Goal: Check status: Check status

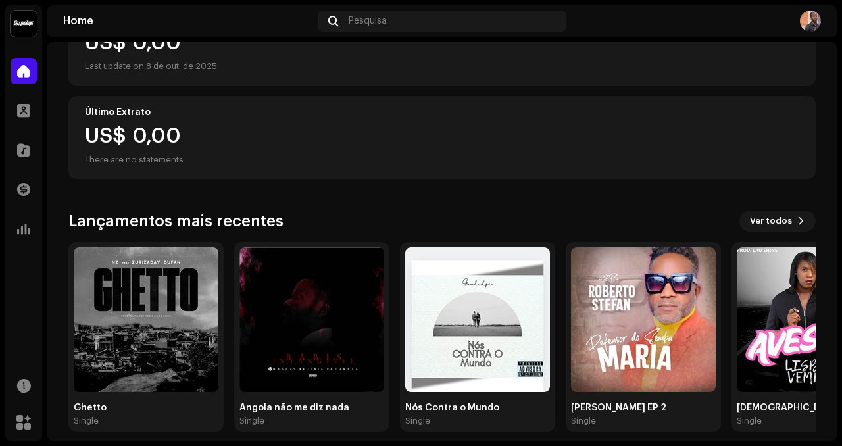
scroll to position [204, 0]
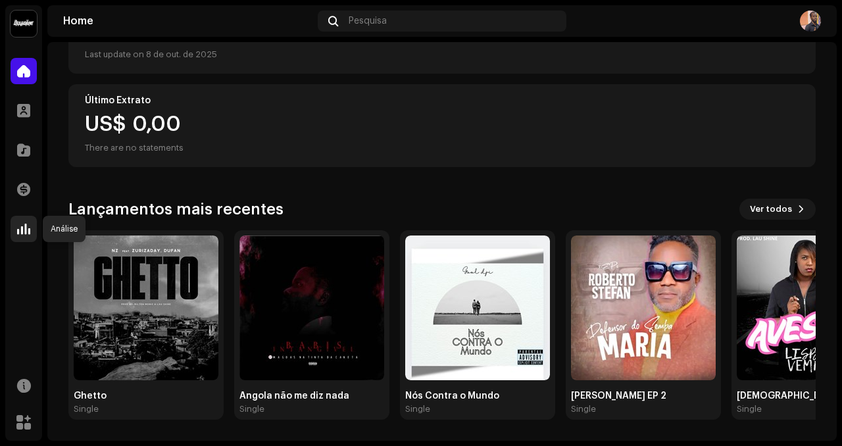
click at [30, 220] on div at bounding box center [24, 229] width 26 height 26
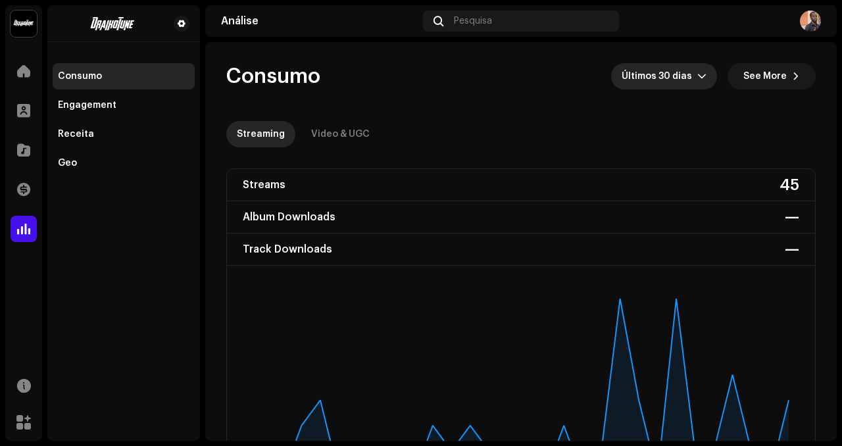
click at [670, 69] on span "Últimos 30 dias" at bounding box center [659, 76] width 76 height 26
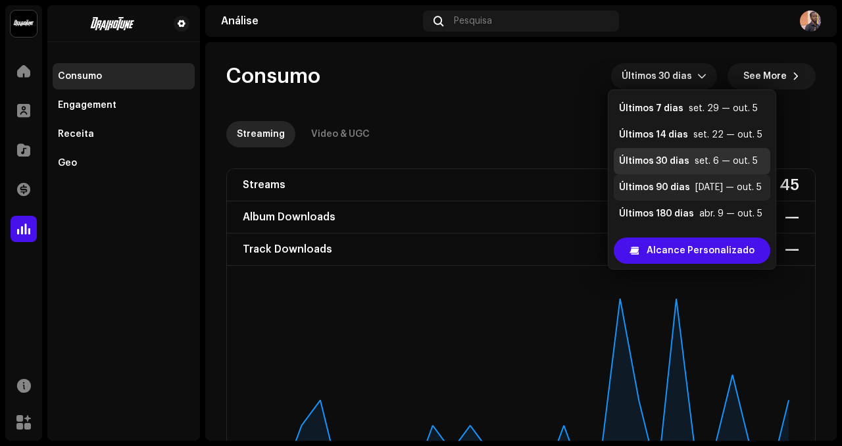
click at [661, 183] on div "Últimos 90 dias" at bounding box center [654, 187] width 71 height 13
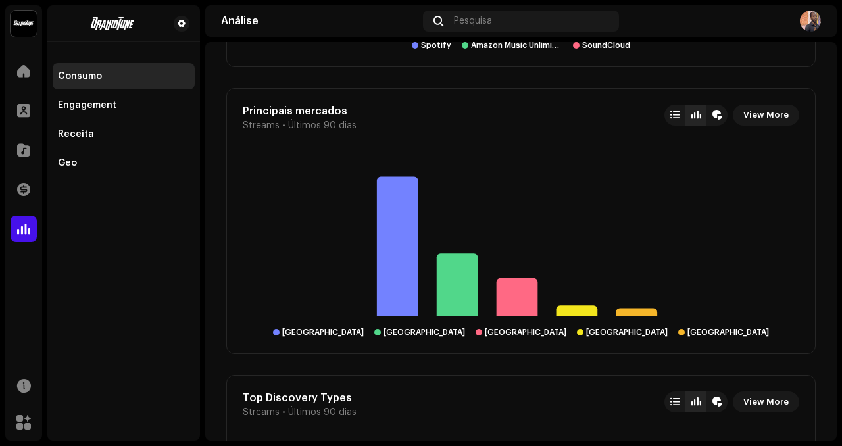
scroll to position [1742, 0]
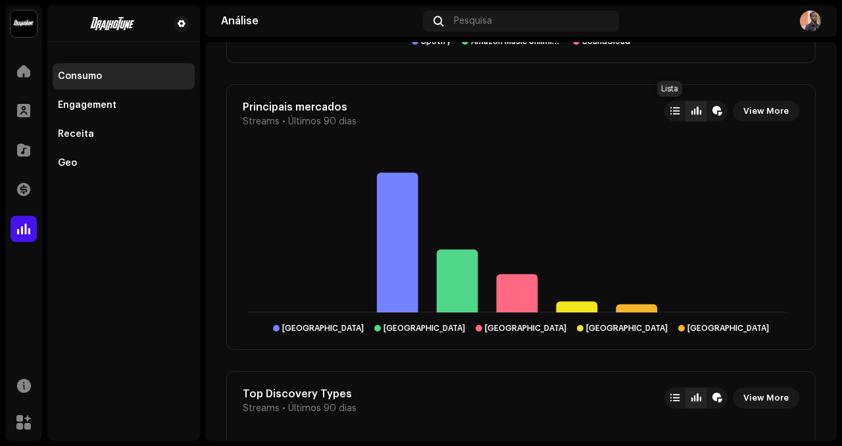
click at [670, 112] on div at bounding box center [674, 111] width 9 height 11
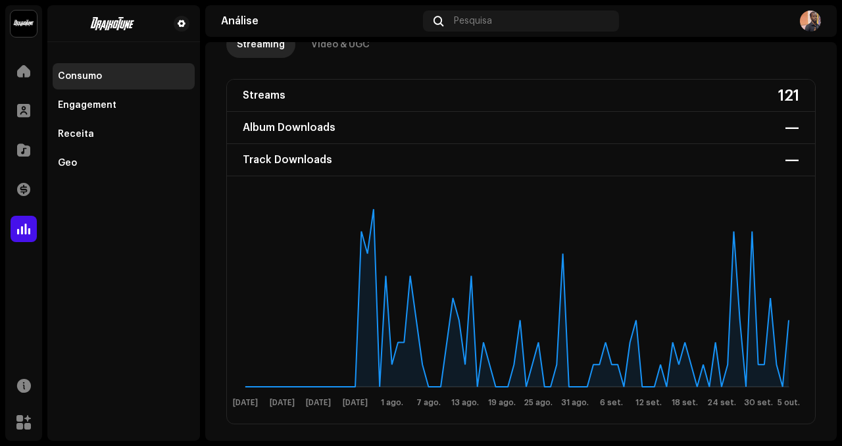
scroll to position [0, 0]
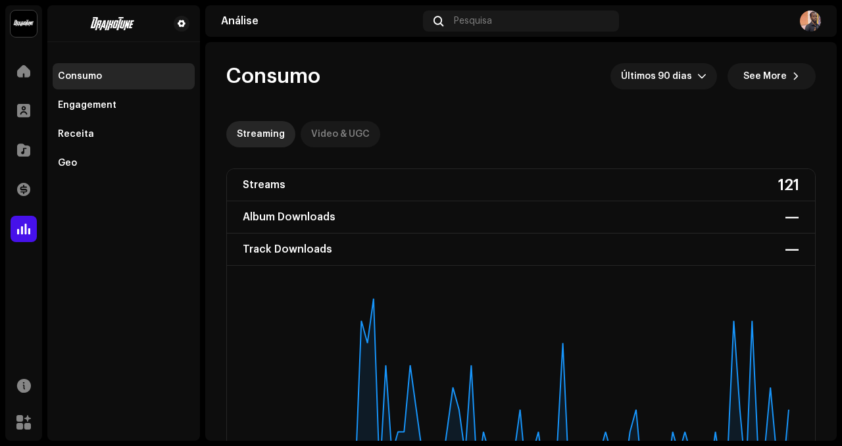
click at [326, 131] on div "Video & UGC" at bounding box center [340, 134] width 59 height 26
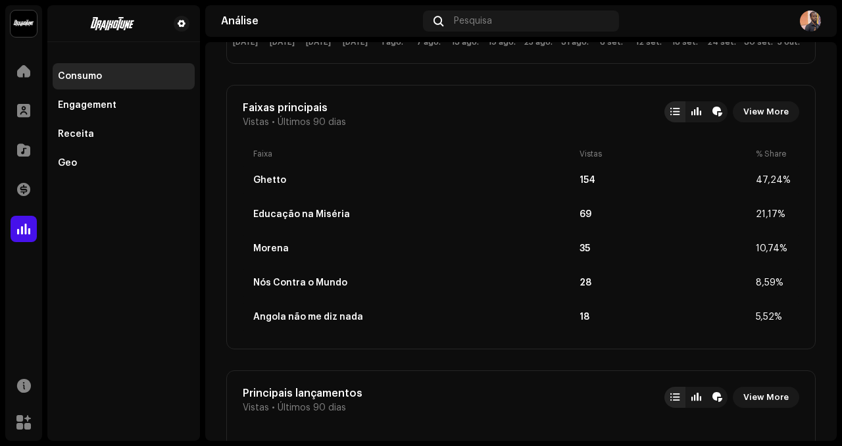
scroll to position [384, 0]
